Goal: Transaction & Acquisition: Purchase product/service

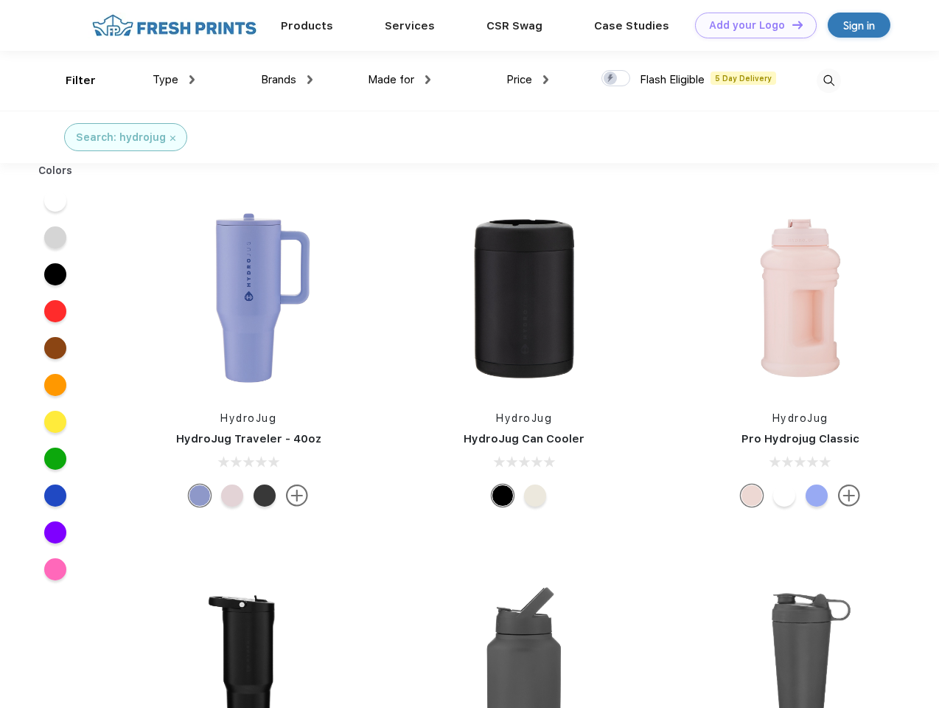
click at [751, 25] on link "Add your Logo Design Tool" at bounding box center [756, 26] width 122 height 26
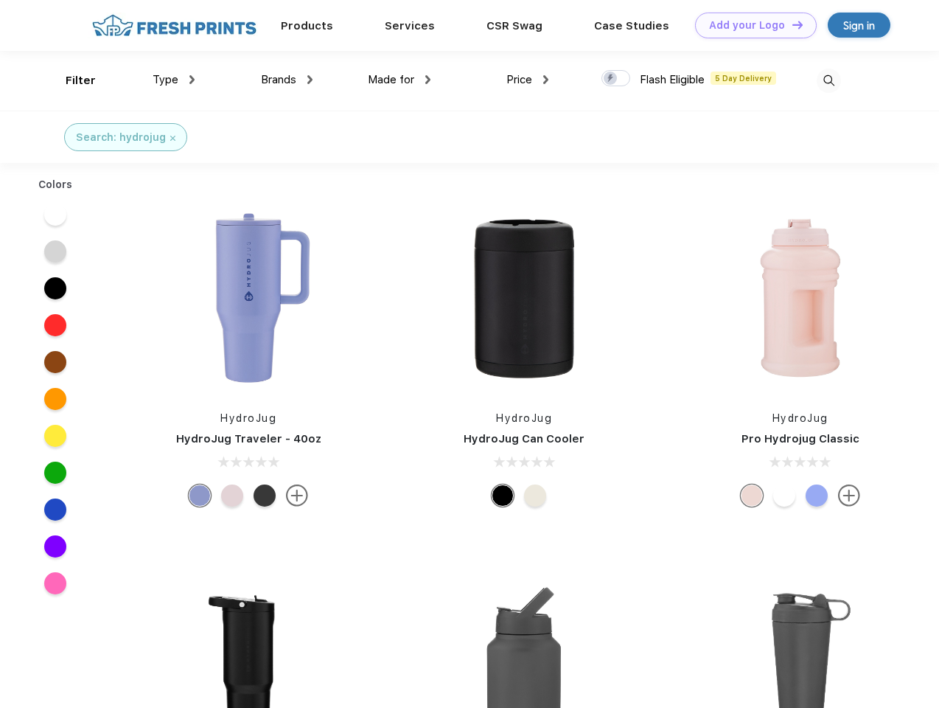
click at [0, 0] on div "Design Tool" at bounding box center [0, 0] width 0 height 0
click at [791, 24] on link "Add your Logo Design Tool" at bounding box center [756, 26] width 122 height 26
click at [71, 80] on div "Filter" at bounding box center [81, 80] width 30 height 17
click at [174, 80] on span "Type" at bounding box center [166, 79] width 26 height 13
click at [287, 80] on span "Brands" at bounding box center [278, 79] width 35 height 13
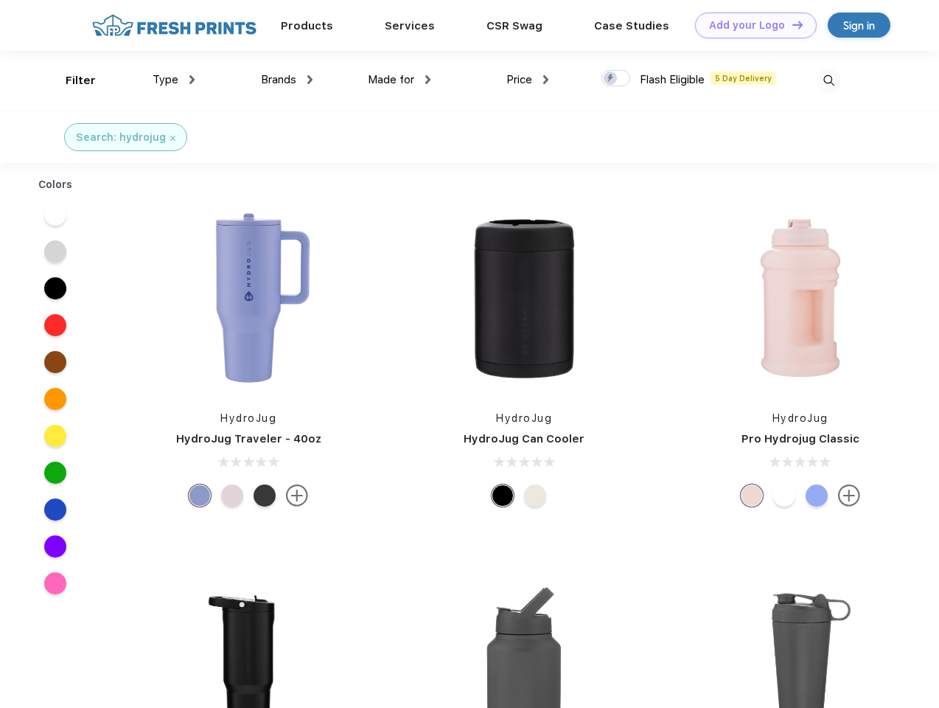
click at [400, 80] on span "Made for" at bounding box center [391, 79] width 46 height 13
click at [528, 80] on span "Price" at bounding box center [520, 79] width 26 height 13
click at [616, 79] on div at bounding box center [616, 78] width 29 height 16
click at [611, 79] on input "checkbox" at bounding box center [607, 74] width 10 height 10
click at [829, 80] on img at bounding box center [829, 81] width 24 height 24
